Goal: Task Accomplishment & Management: Manage account settings

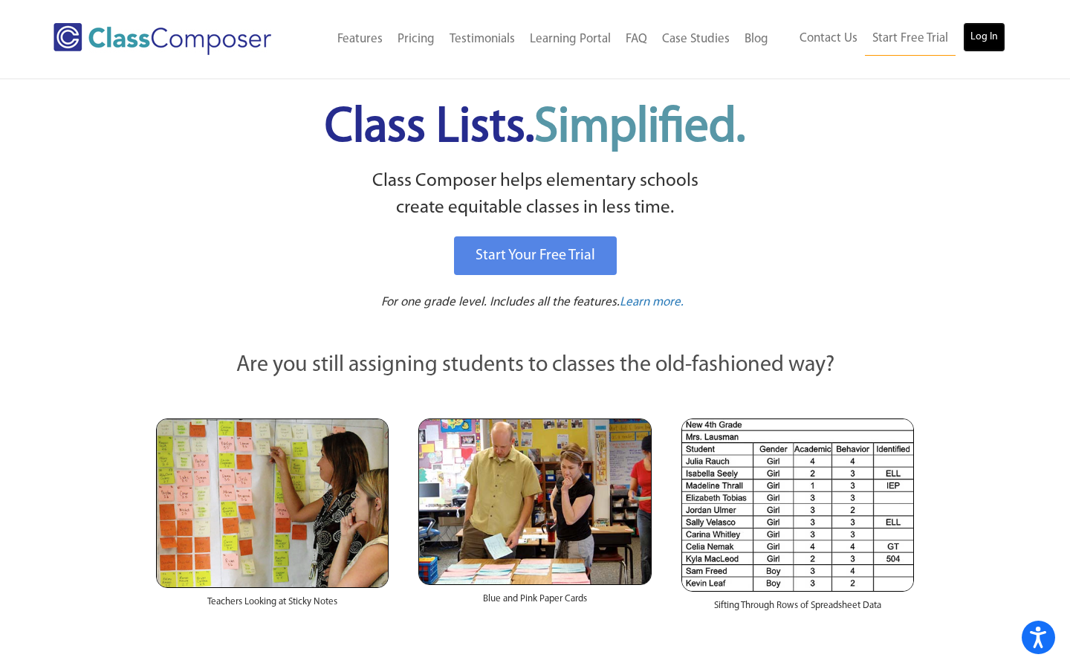
click at [985, 38] on link "Log In" at bounding box center [984, 37] width 42 height 30
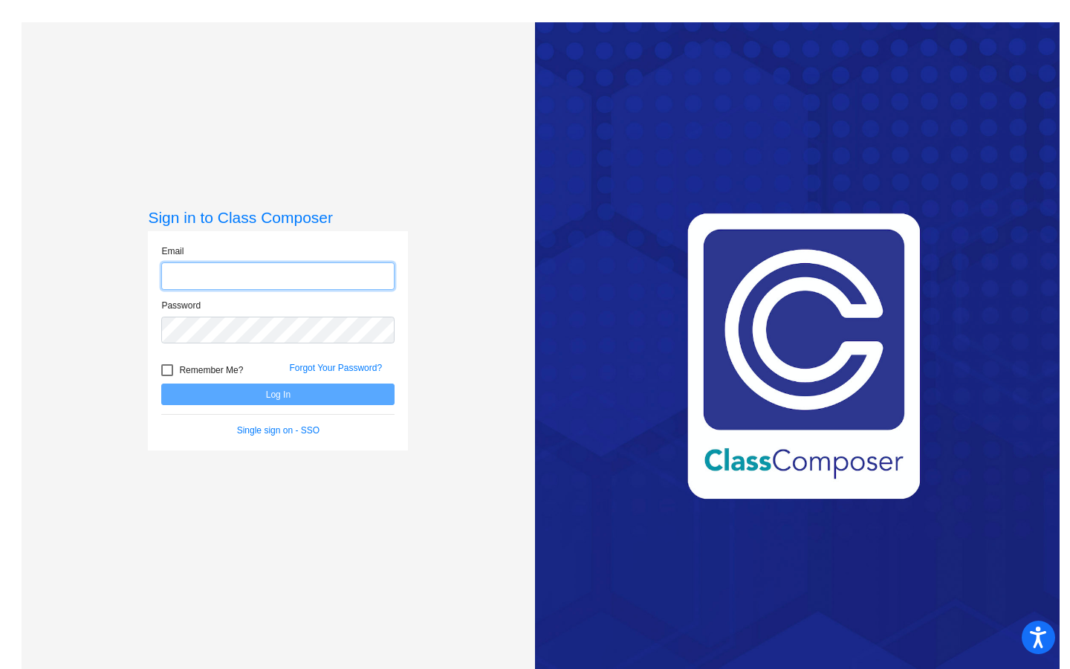
click at [359, 272] on input "email" at bounding box center [277, 275] width 233 height 27
type input "[EMAIL_ADDRESS][DOMAIN_NAME]"
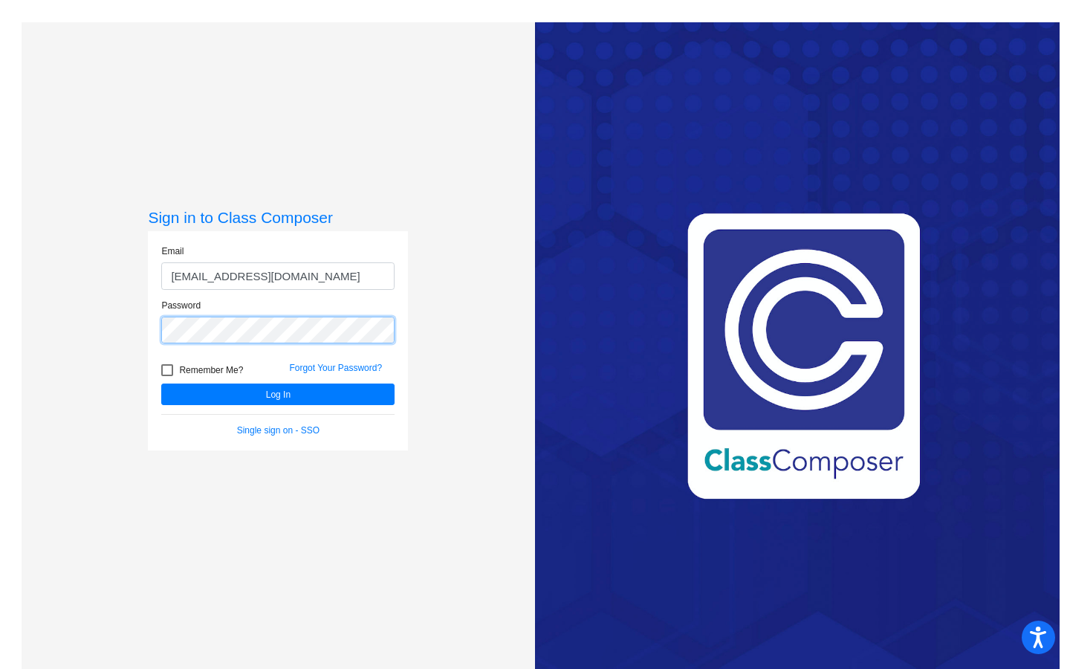
click at [161, 383] on button "Log In" at bounding box center [277, 394] width 233 height 22
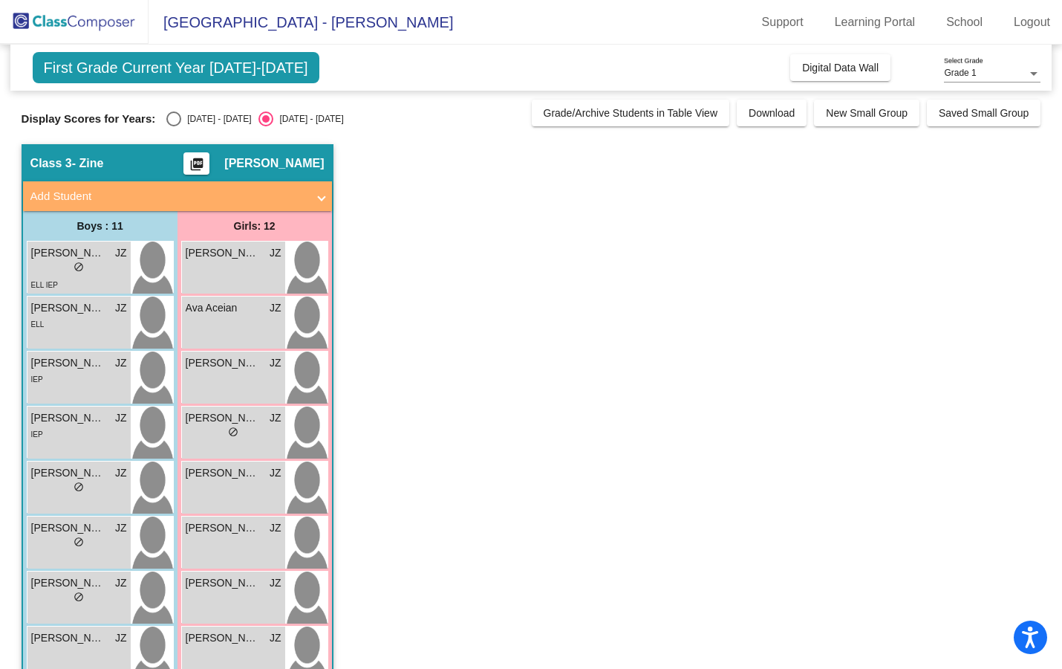
click at [575, 322] on app-classroom "Class 3 - Zine picture_as_pdf Jennifer Zine Add Student First Name Last Name St…" at bounding box center [532, 534] width 1020 height 780
click at [166, 122] on div "Select an option" at bounding box center [173, 118] width 15 height 15
click at [173, 126] on input "2024 - 2025" at bounding box center [173, 126] width 1 height 1
radio input "true"
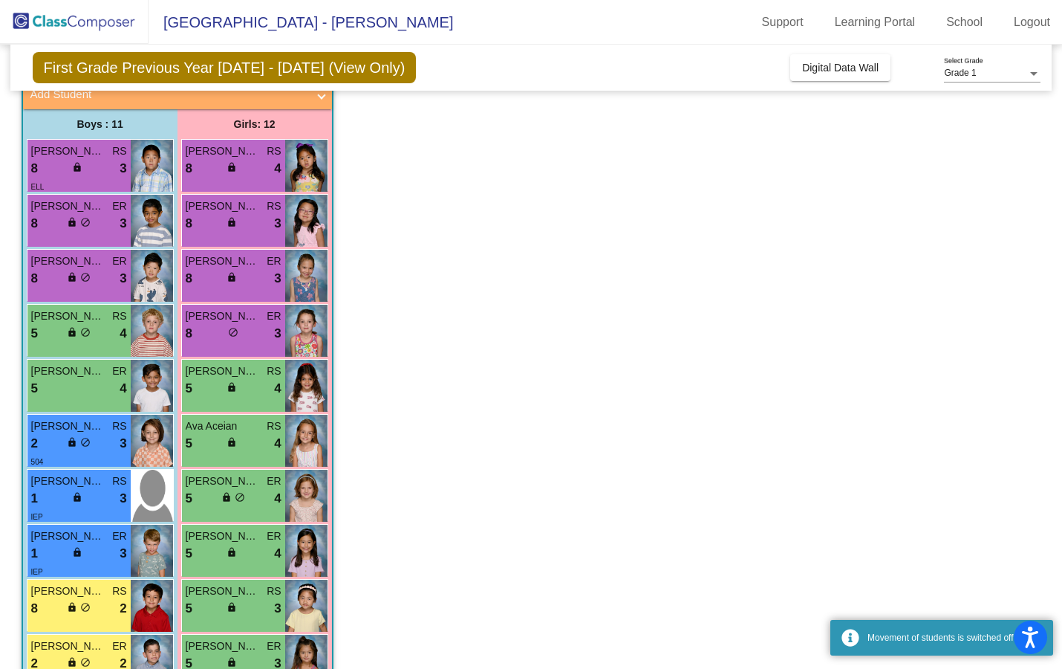
scroll to position [256, 0]
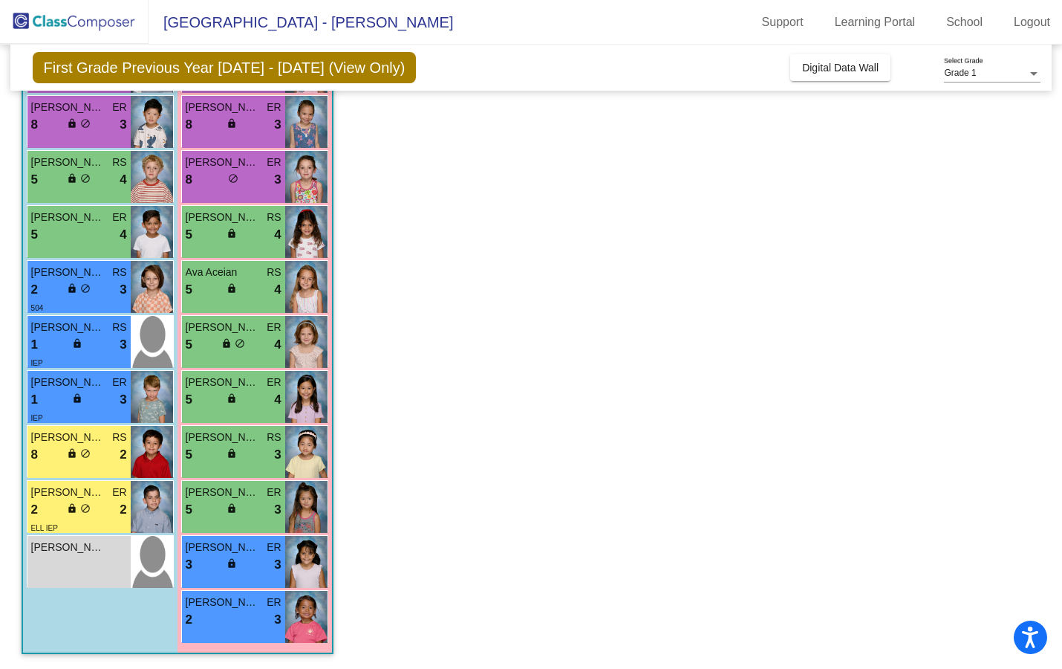
click at [0, 0] on div "Boys : 11 Brandon Zhu RS 8 lock do_not_disturb_alt 3 ELL Jace Jogani ER 8 lock …" at bounding box center [0, 0] width 0 height 0
